Goal: Task Accomplishment & Management: Manage account settings

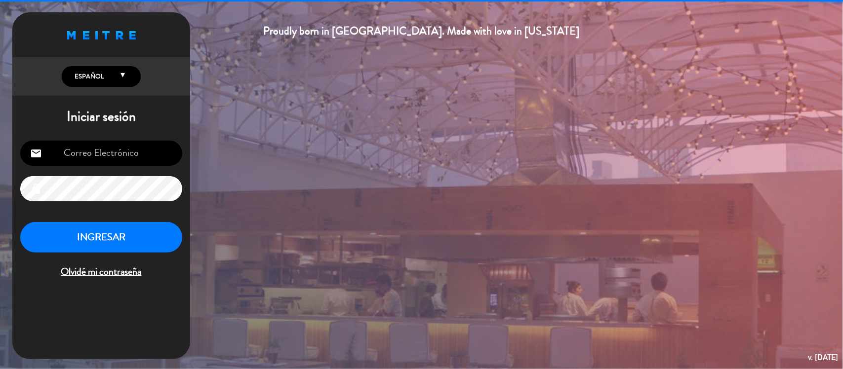
type input "[EMAIL_ADDRESS][DOMAIN_NAME]"
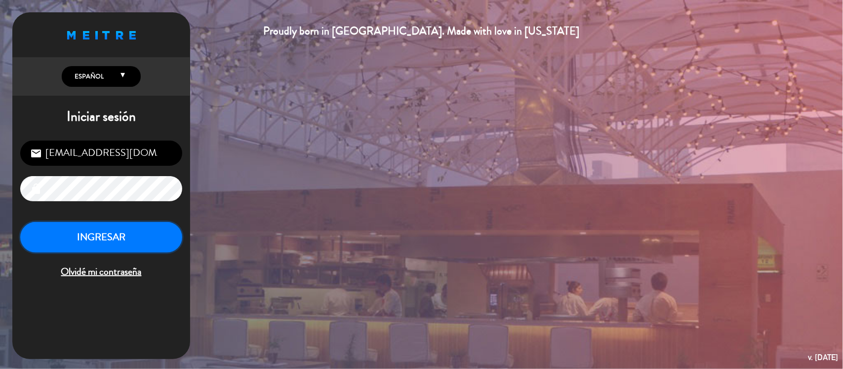
click at [123, 249] on button "INGRESAR" at bounding box center [101, 237] width 162 height 31
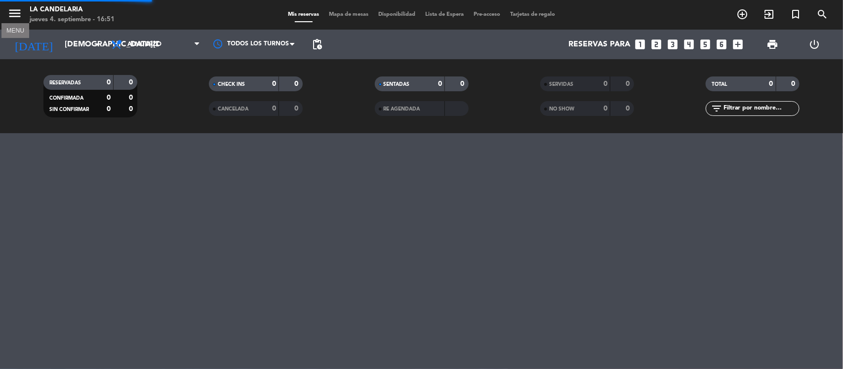
click at [14, 16] on icon "menu" at bounding box center [14, 13] width 15 height 15
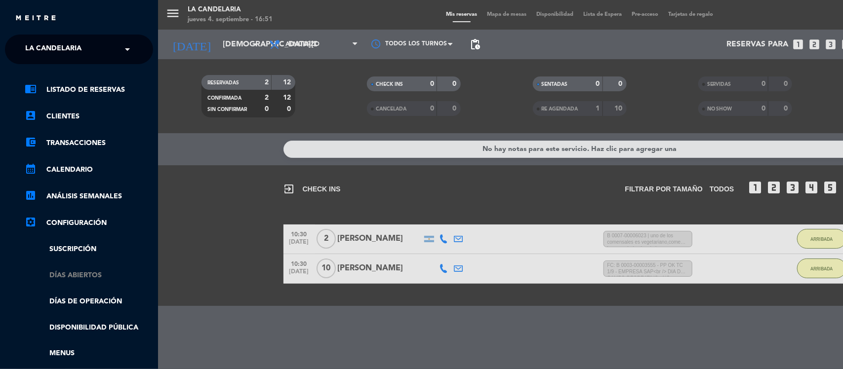
click at [91, 277] on link "Días abiertos" at bounding box center [89, 275] width 128 height 11
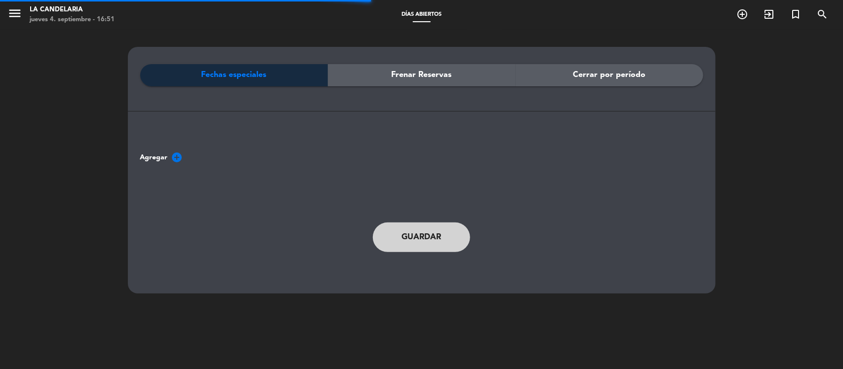
click at [15, 12] on icon "menu" at bounding box center [14, 13] width 15 height 15
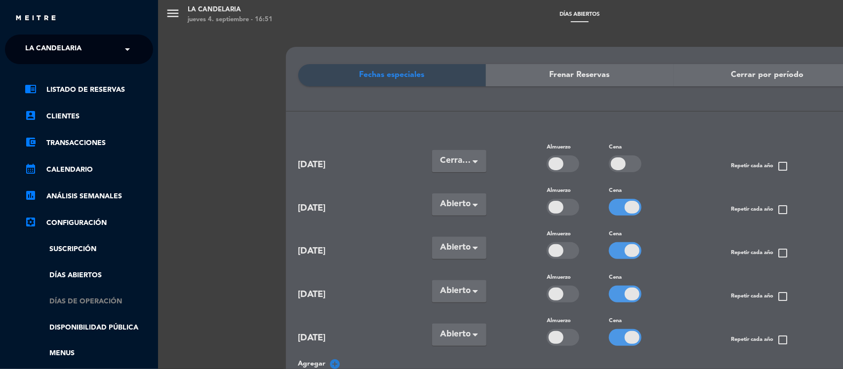
scroll to position [62, 0]
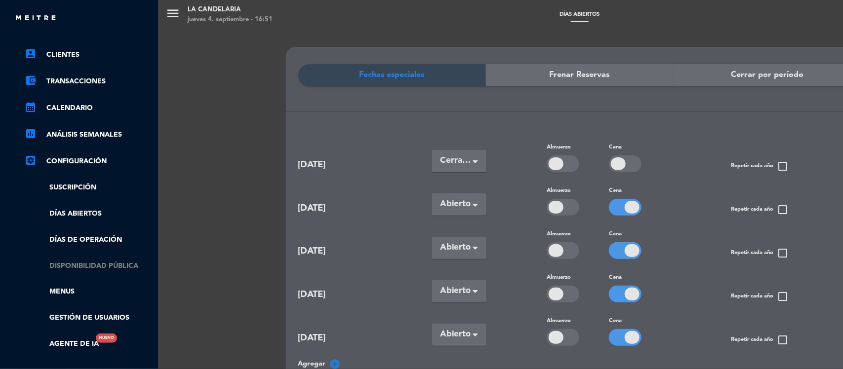
click at [90, 268] on link "Disponibilidad pública" at bounding box center [89, 266] width 128 height 11
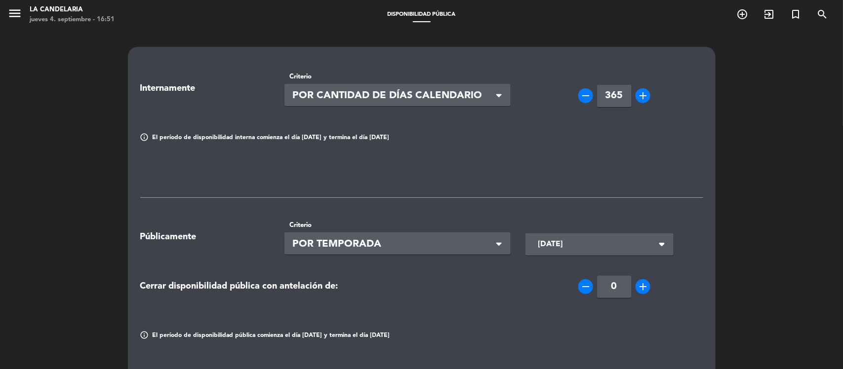
scroll to position [123, 0]
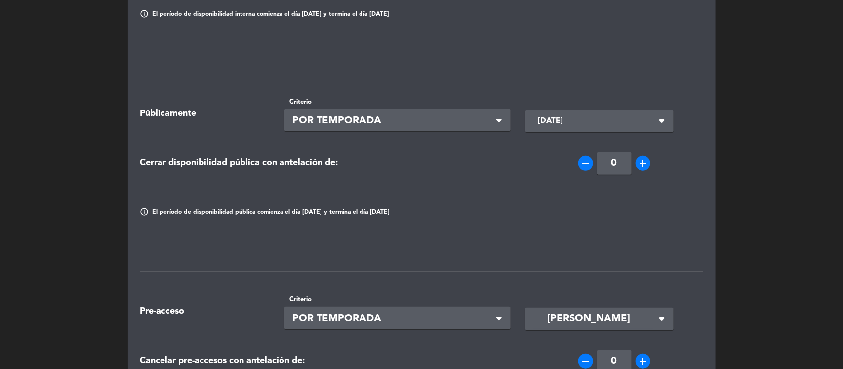
click at [610, 119] on input "[DATE]" at bounding box center [594, 121] width 120 height 19
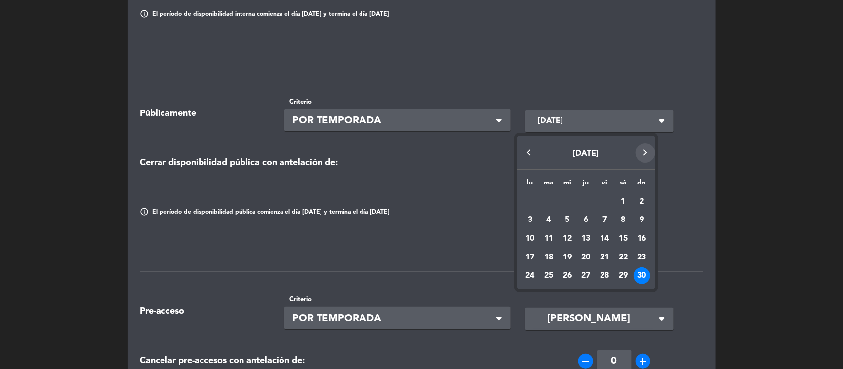
click at [645, 153] on button "Next month" at bounding box center [646, 153] width 20 height 20
click at [642, 257] on div "21" at bounding box center [642, 257] width 17 height 17
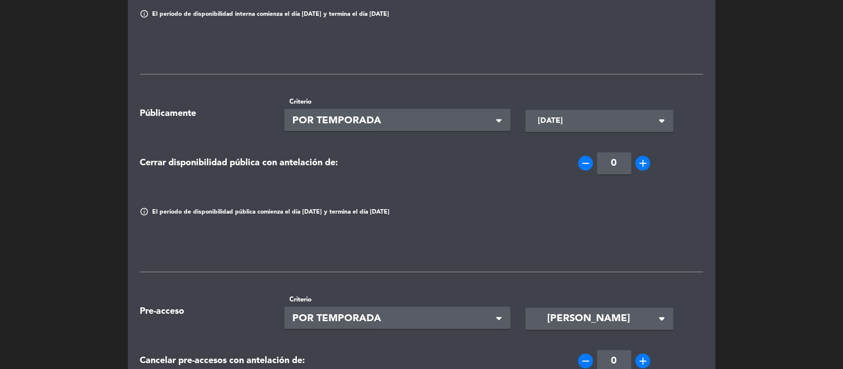
type input "[DATE]"
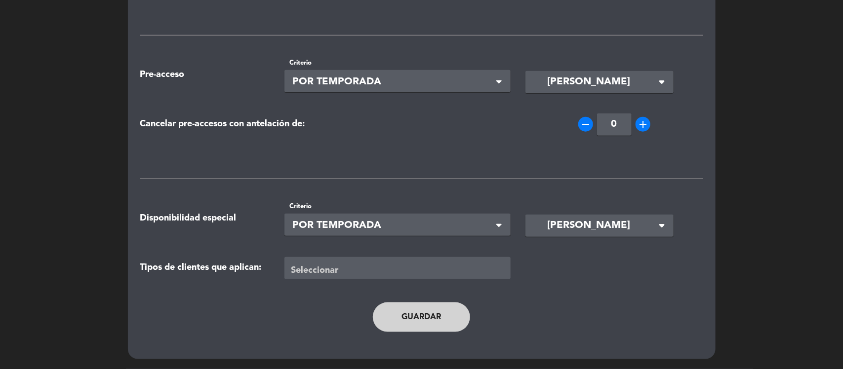
click at [436, 319] on button "Guardar" at bounding box center [422, 318] width 98 height 30
click at [430, 312] on button "Guardar" at bounding box center [422, 318] width 98 height 30
